Goal: Task Accomplishment & Management: Complete application form

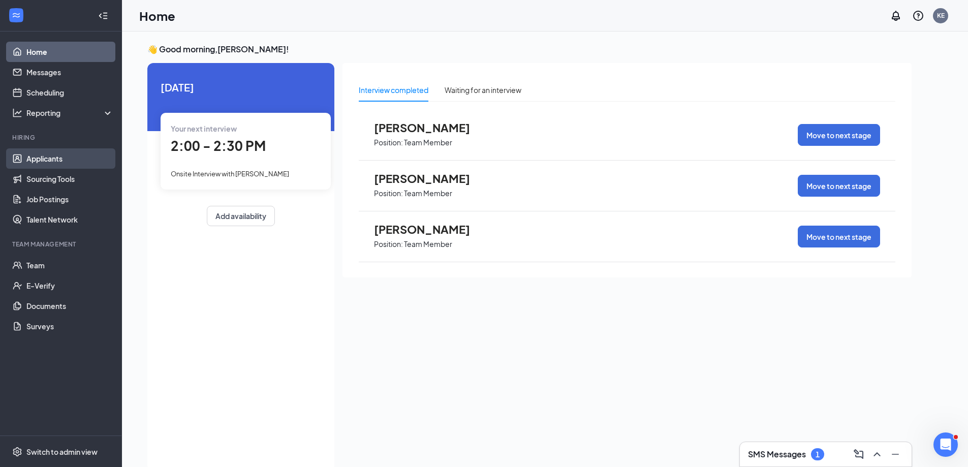
click at [39, 158] on link "Applicants" at bounding box center [69, 158] width 87 height 20
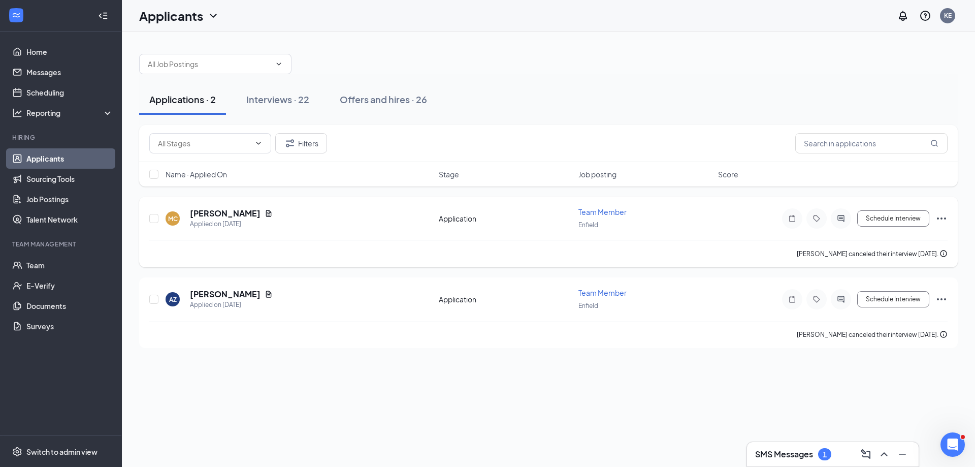
click at [944, 217] on icon "Ellipses" at bounding box center [942, 218] width 12 height 12
click at [218, 218] on h5 "[PERSON_NAME]" at bounding box center [225, 213] width 71 height 11
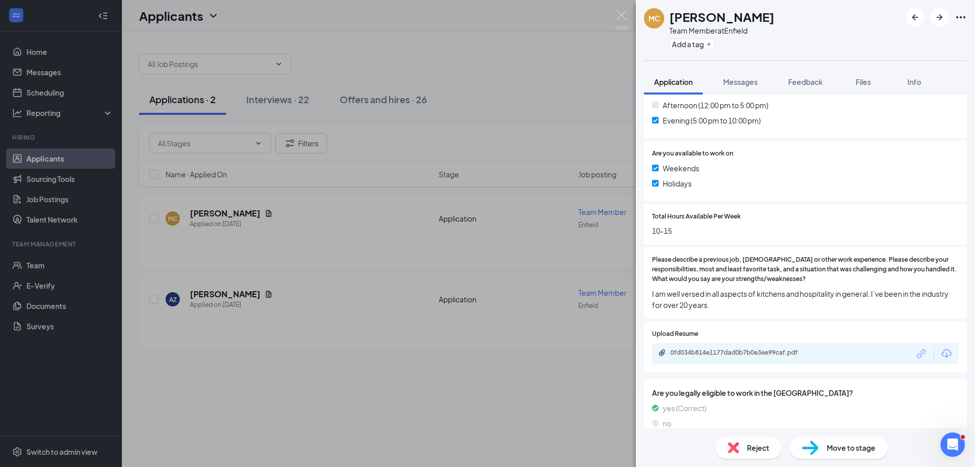
scroll to position [338, 0]
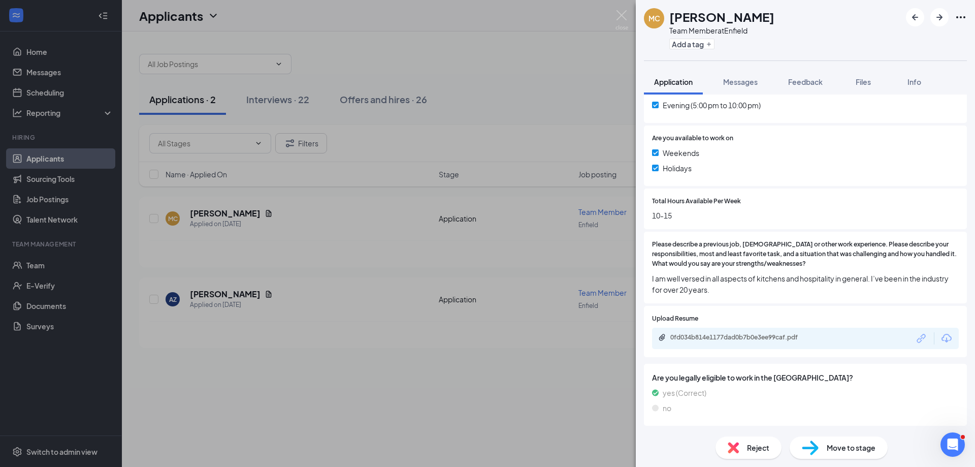
click at [844, 449] on span "Move to stage" at bounding box center [851, 447] width 49 height 11
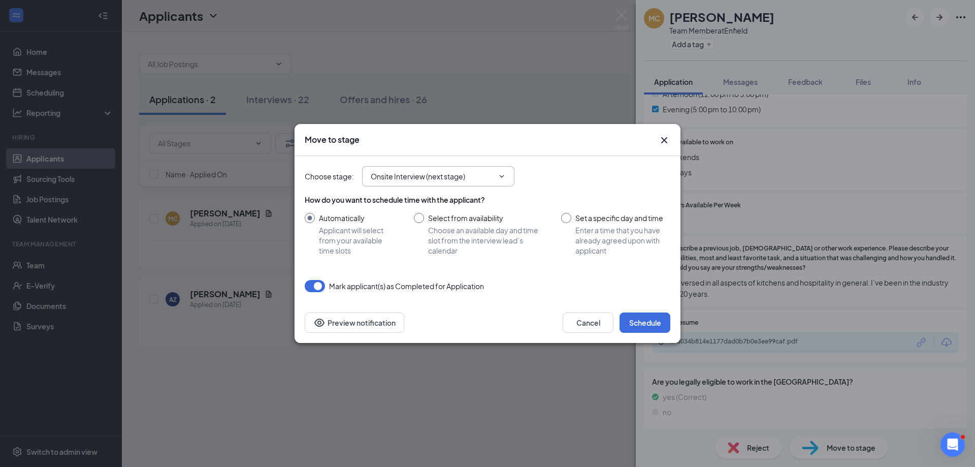
click at [499, 173] on icon "ChevronDown" at bounding box center [502, 176] width 8 height 8
click at [501, 181] on span "Onsite Interview (next stage)" at bounding box center [438, 176] width 152 height 20
click at [504, 173] on icon "ChevronDown" at bounding box center [502, 176] width 8 height 8
click at [503, 178] on icon "ChevronDown" at bounding box center [502, 176] width 8 height 8
click at [448, 176] on input "Onsite Interview (next stage)" at bounding box center [432, 176] width 123 height 11
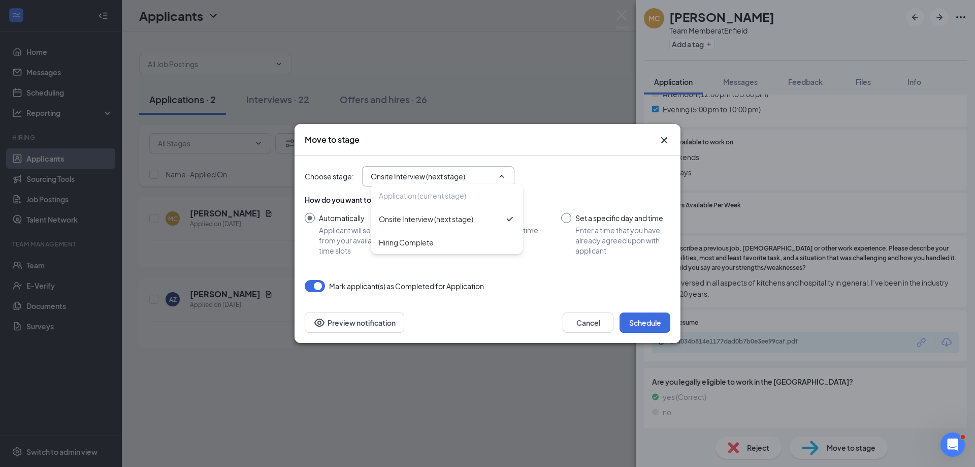
click at [448, 176] on input "Onsite Interview (next stage)" at bounding box center [432, 176] width 123 height 11
click at [424, 245] on div "Hiring Complete" at bounding box center [406, 242] width 55 height 11
type input "Hiring Complete"
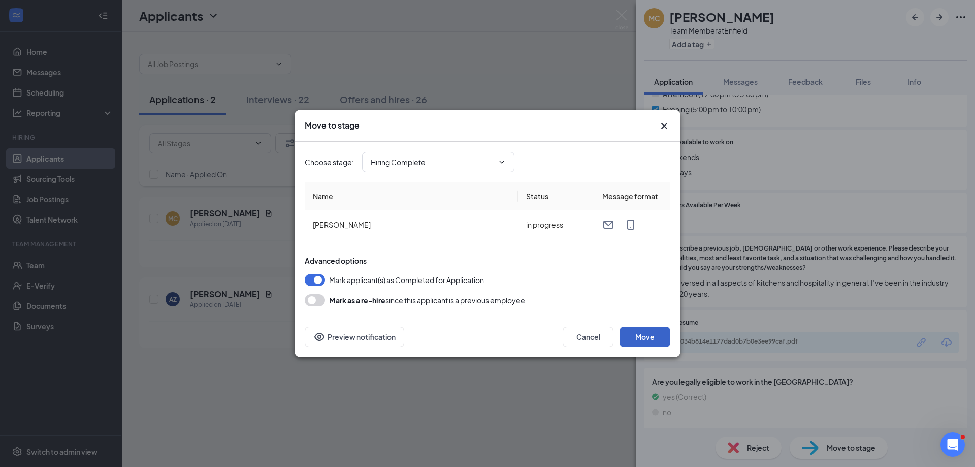
click at [635, 338] on button "Move" at bounding box center [645, 337] width 51 height 20
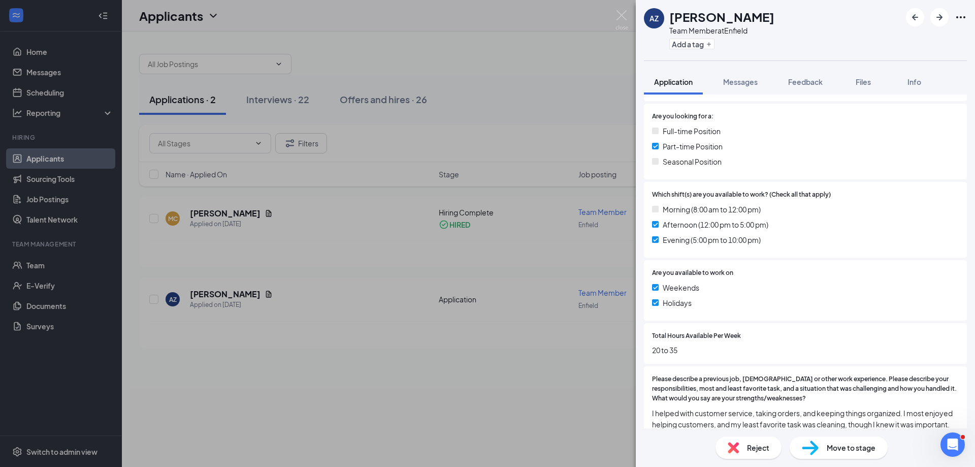
scroll to position [360, 0]
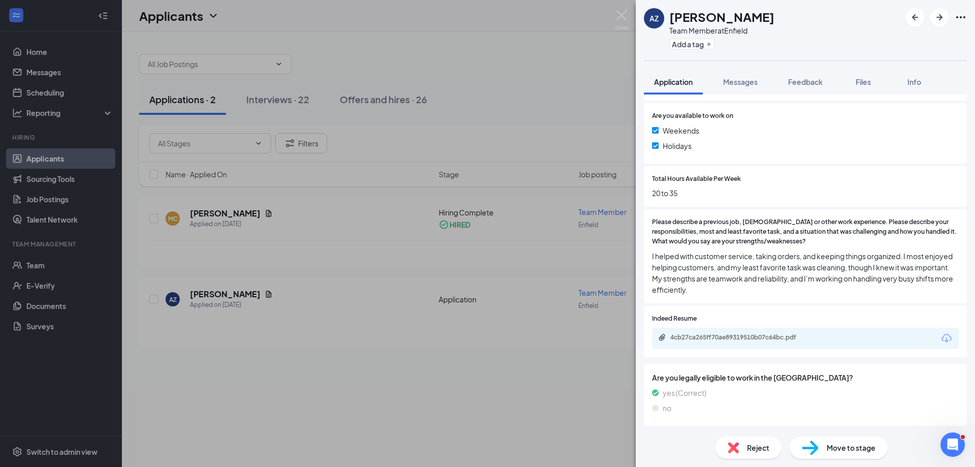
click at [852, 448] on span "Move to stage" at bounding box center [851, 447] width 49 height 11
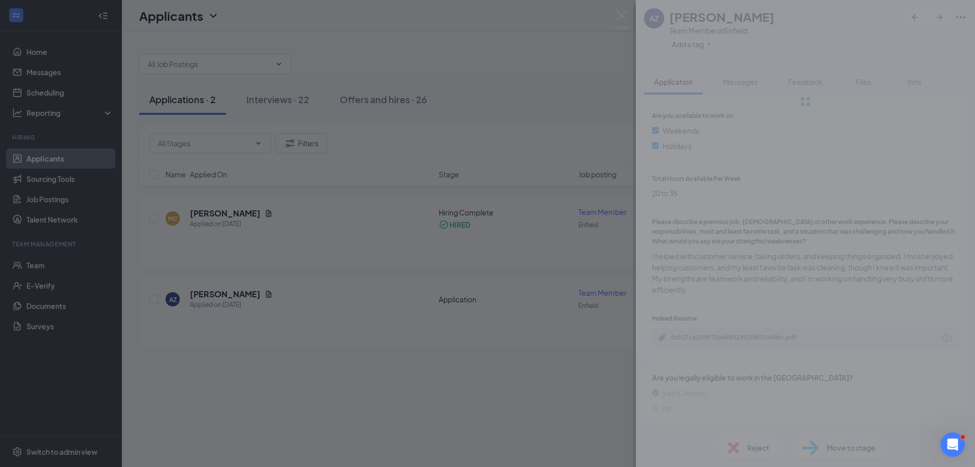
scroll to position [356, 0]
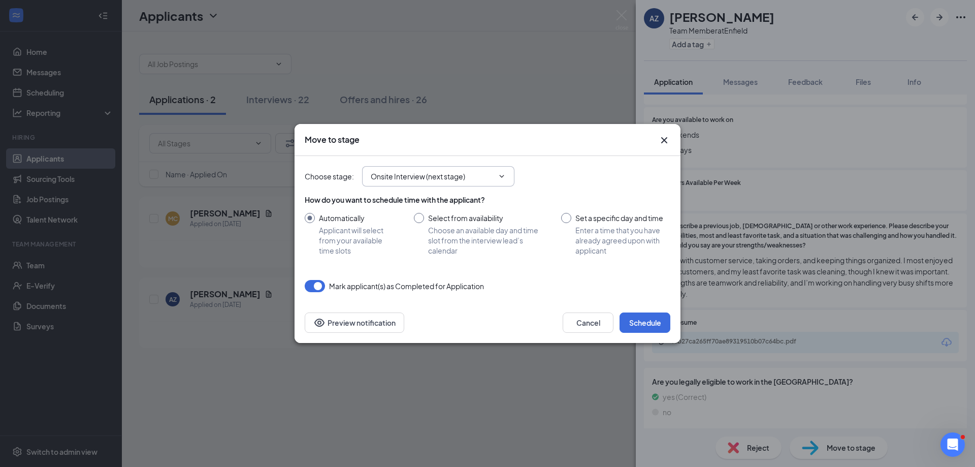
click at [498, 175] on icon "ChevronDown" at bounding box center [502, 176] width 8 height 8
click at [414, 181] on input "Onsite Interview (next stage)" at bounding box center [432, 176] width 123 height 11
click at [419, 240] on div "Hiring Complete" at bounding box center [406, 242] width 55 height 11
type input "Hiring Complete"
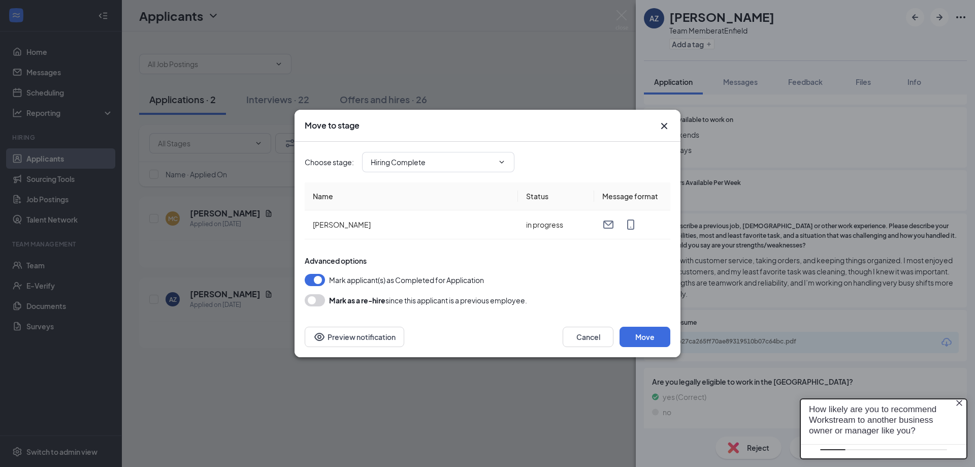
scroll to position [0, 0]
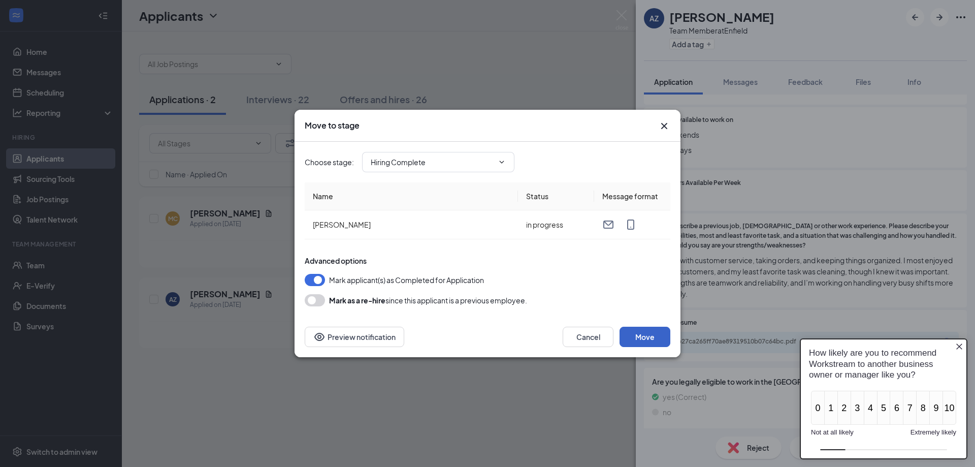
click at [632, 335] on button "Move" at bounding box center [645, 337] width 51 height 20
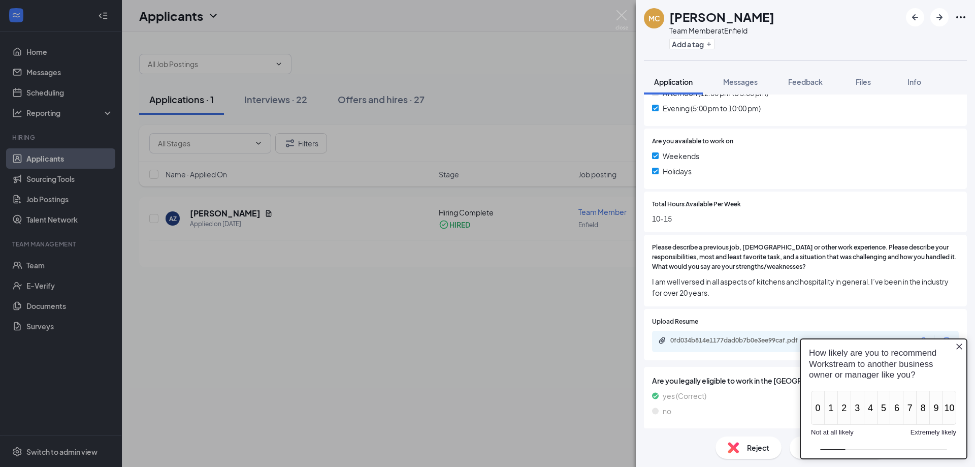
scroll to position [334, 0]
click at [492, 336] on div "MC [PERSON_NAME] Team Member at Enfield Add a tag Application Messages Feedback…" at bounding box center [487, 233] width 975 height 467
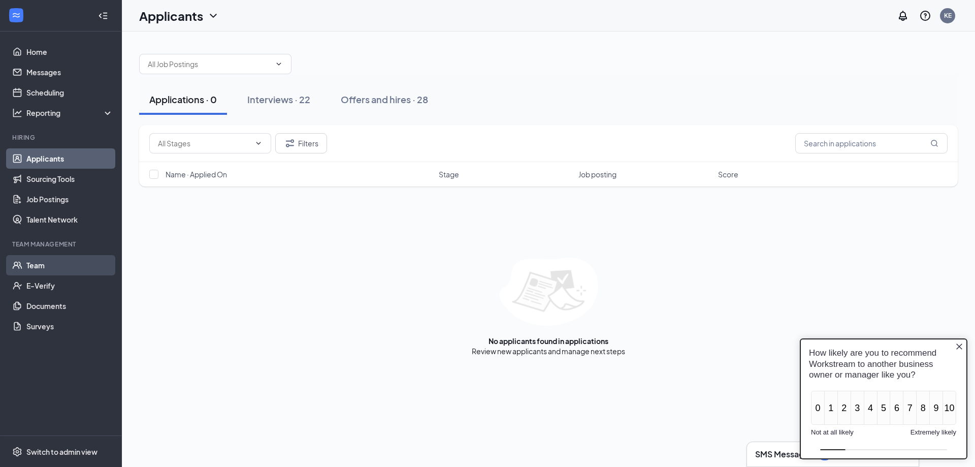
click at [46, 266] on link "Team" at bounding box center [69, 265] width 87 height 20
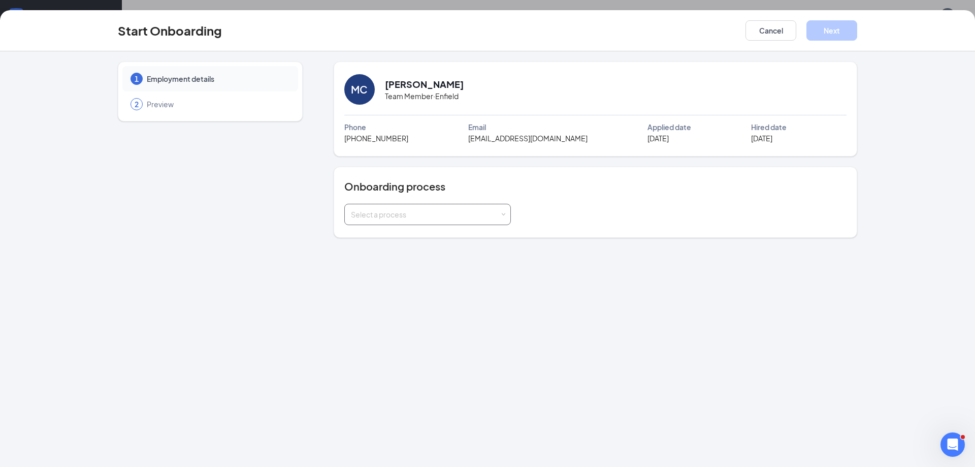
click at [507, 215] on div "Select a process" at bounding box center [427, 214] width 167 height 21
click at [385, 234] on span "New Hire Process" at bounding box center [377, 235] width 58 height 9
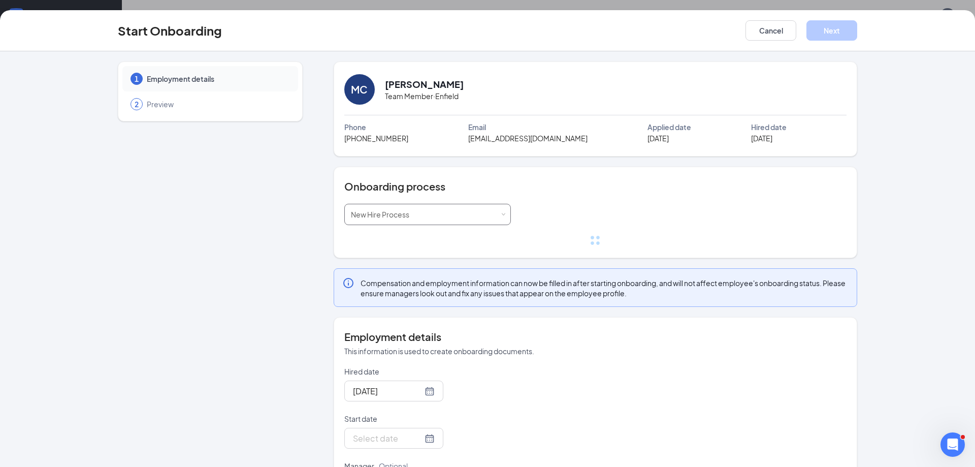
scroll to position [32, 0]
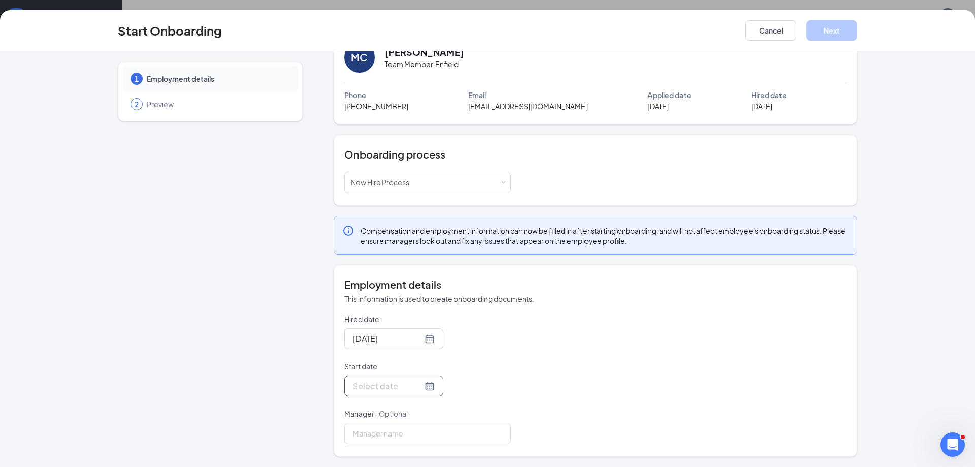
click at [416, 384] on div at bounding box center [394, 385] width 82 height 13
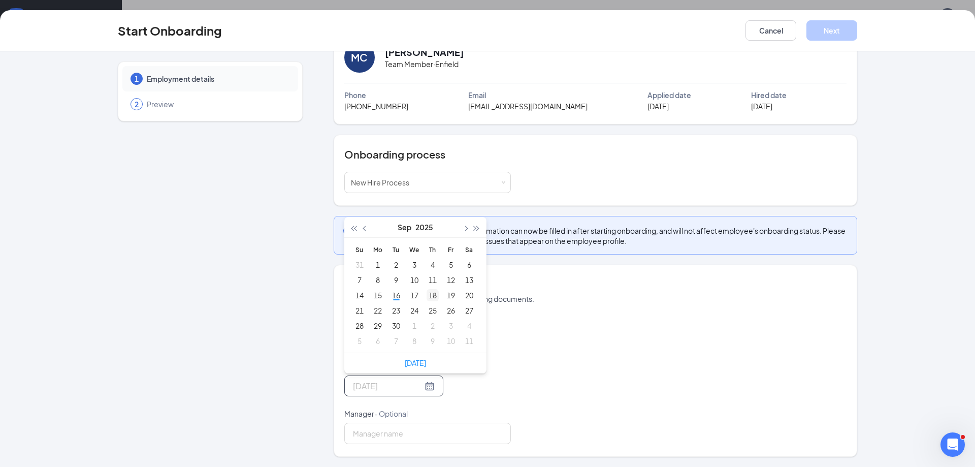
type input "Sep 18, 2025"
click at [430, 296] on div "18" at bounding box center [433, 295] width 12 height 12
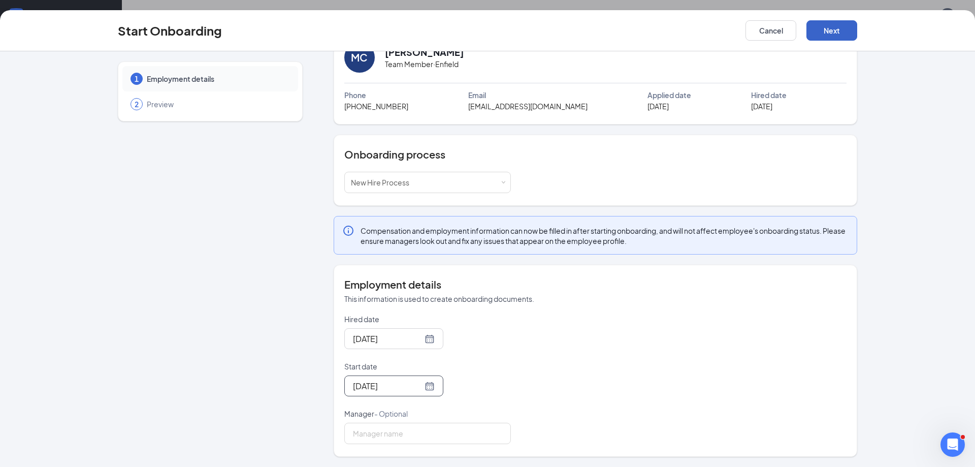
click at [849, 27] on button "Next" at bounding box center [832, 30] width 51 height 20
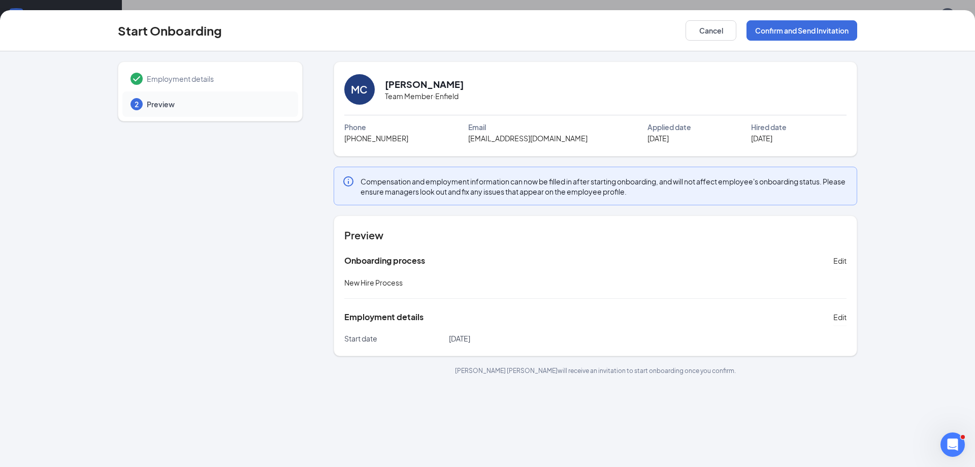
scroll to position [0, 0]
click at [810, 31] on button "Confirm and Send Invitation" at bounding box center [802, 30] width 111 height 20
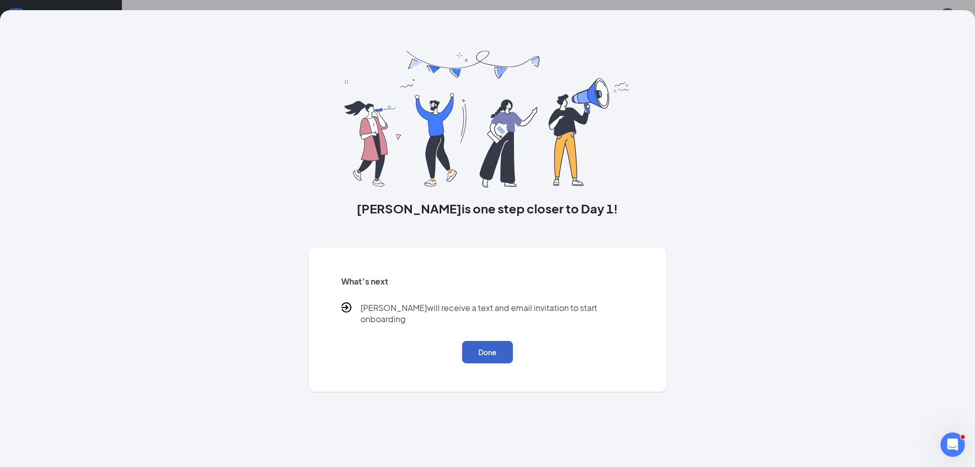
click at [490, 341] on button "Done" at bounding box center [487, 352] width 51 height 22
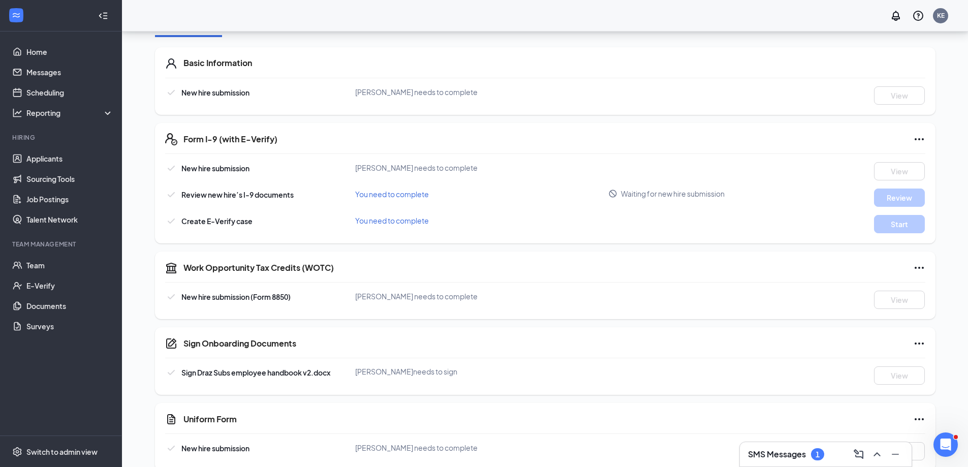
scroll to position [270, 0]
